Goal: Transaction & Acquisition: Purchase product/service

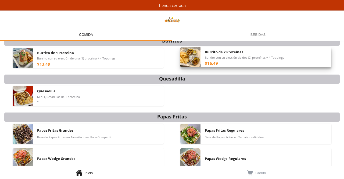
scroll to position [127, 0]
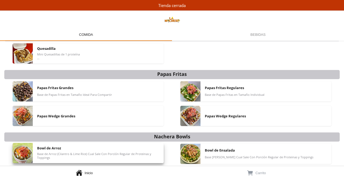
click at [41, 153] on span "Base de Arroz (Cilantro & Lime Rice) Cual Sale Con Porción Regular de Proteinas…" at bounding box center [98, 156] width 122 height 8
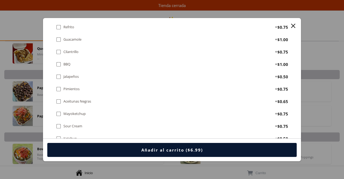
scroll to position [562, 0]
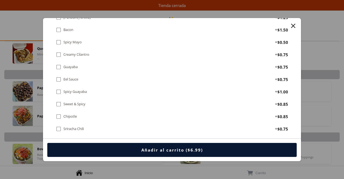
click at [6, 95] on div at bounding box center [172, 89] width 344 height 179
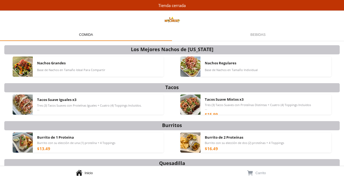
click at [231, 35] on div "Bebidas Bebidas" at bounding box center [258, 34] width 172 height 13
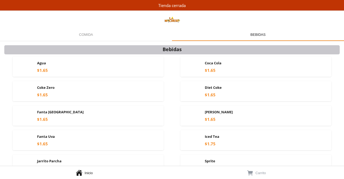
click at [79, 36] on div "Comida Comida" at bounding box center [86, 34] width 172 height 13
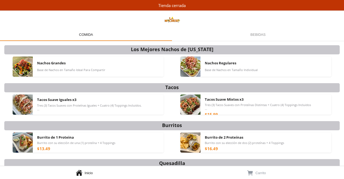
click at [175, 19] on img at bounding box center [171, 19] width 17 height 17
